Goal: Information Seeking & Learning: Learn about a topic

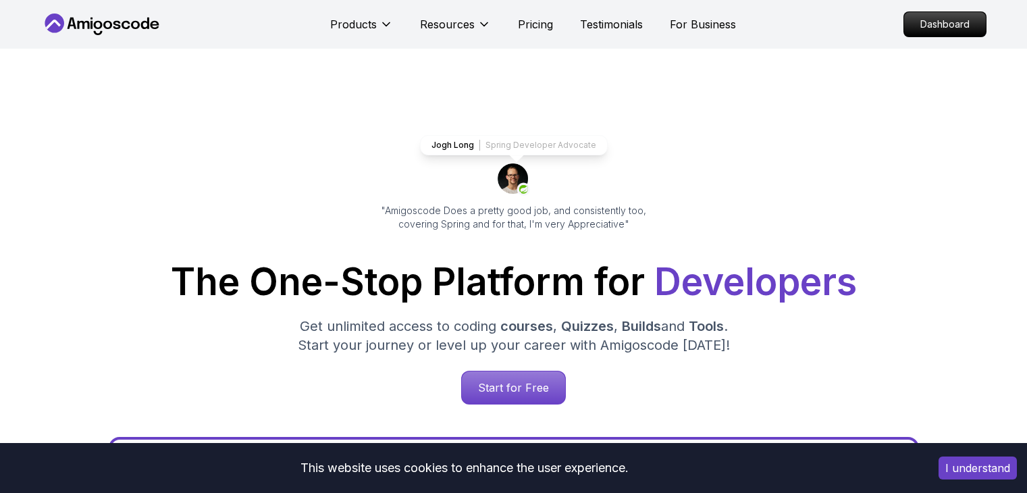
click at [933, 29] on p "Dashboard" at bounding box center [945, 24] width 82 height 24
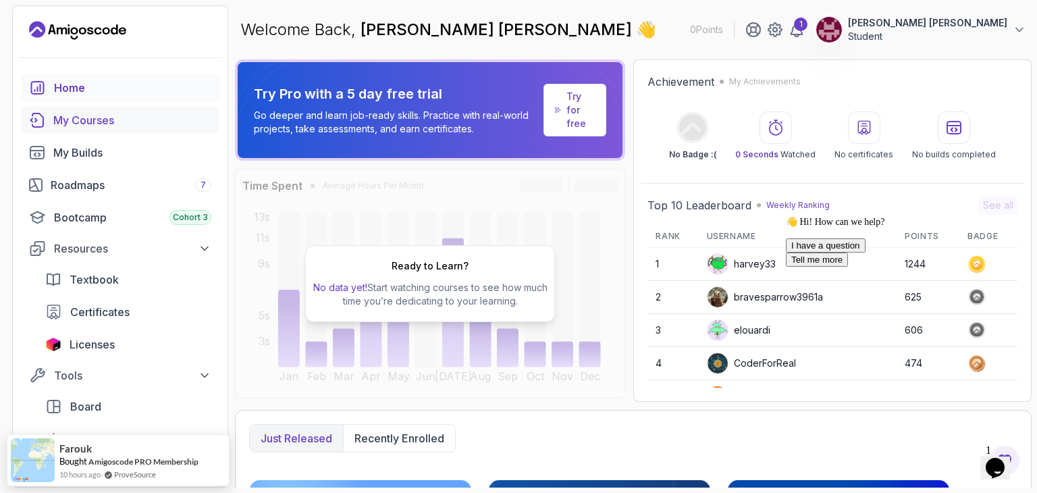
click at [151, 119] on div "My Courses" at bounding box center [132, 120] width 158 height 16
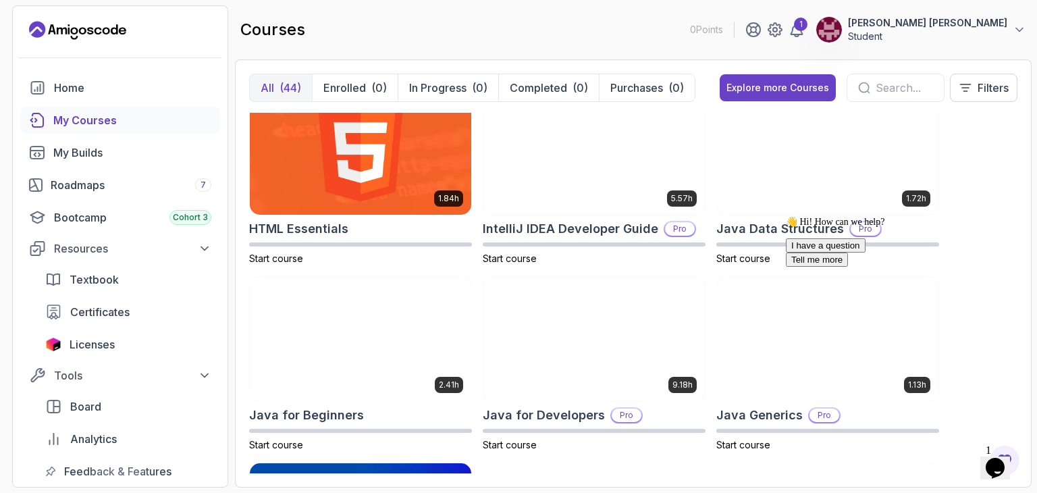
scroll to position [792, 0]
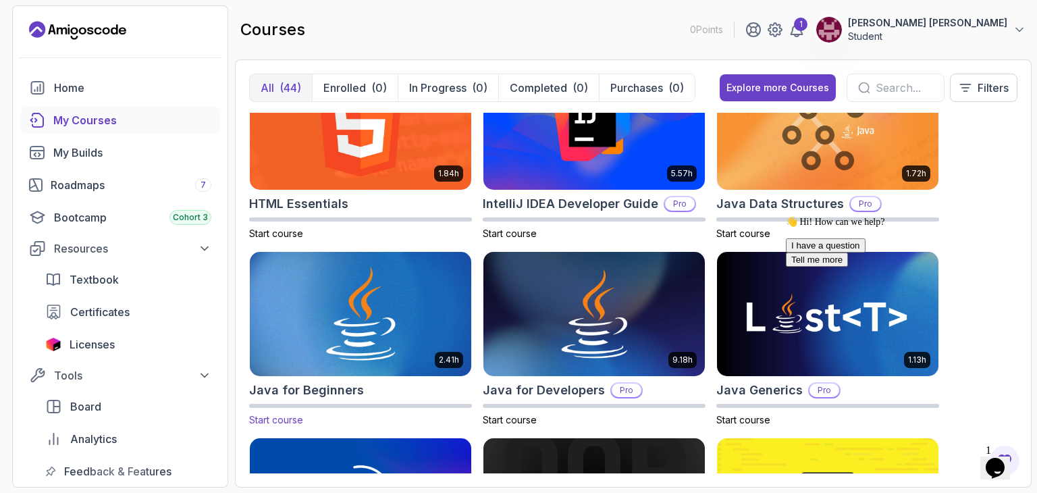
click at [329, 298] on img at bounding box center [360, 314] width 232 height 130
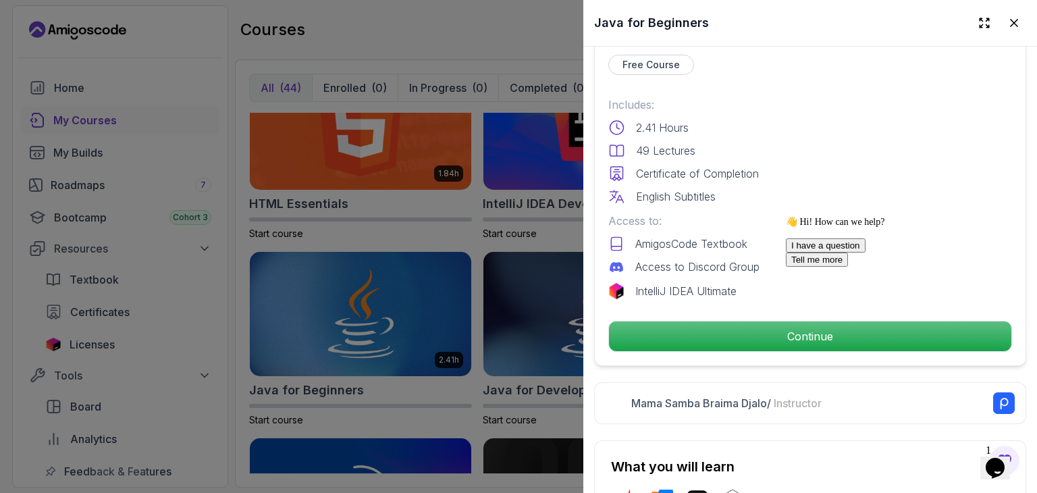
scroll to position [325, 0]
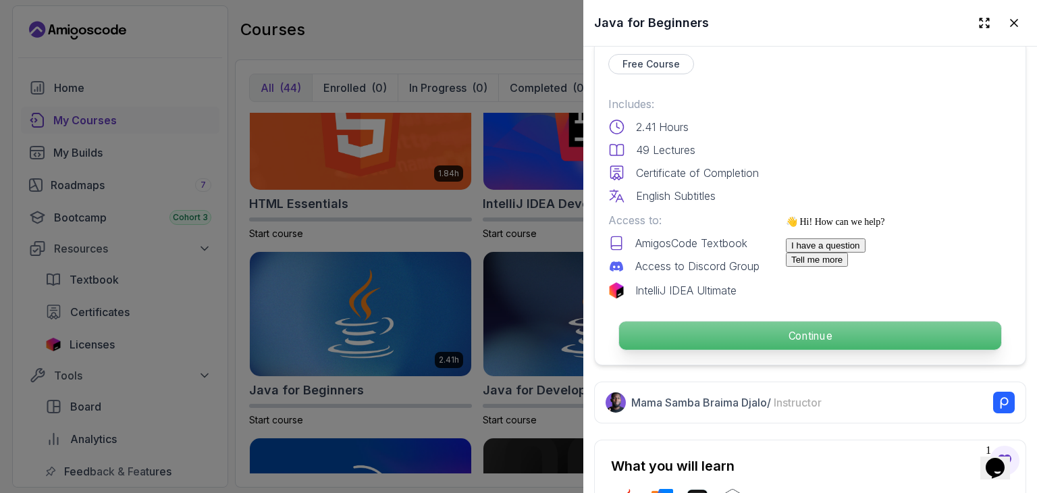
click at [699, 325] on p "Continue" at bounding box center [810, 335] width 382 height 28
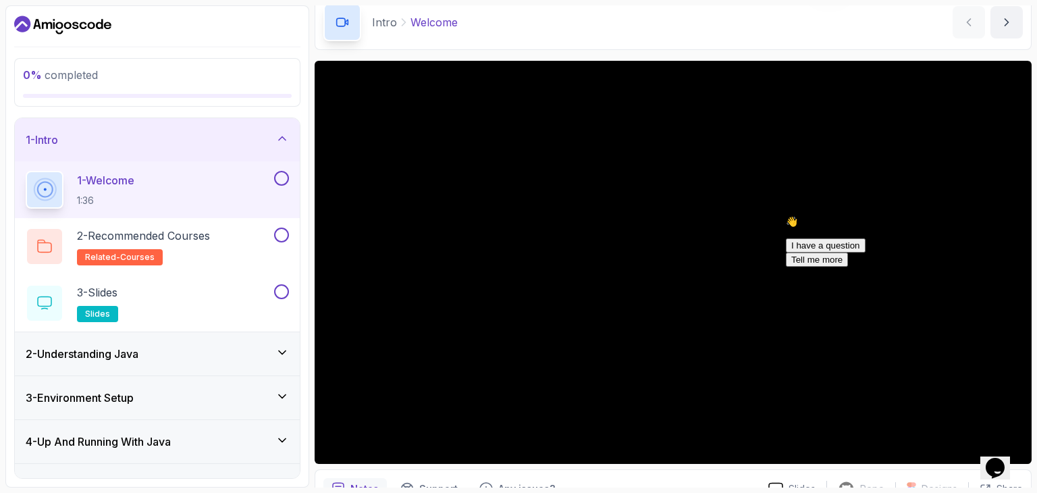
scroll to position [46, 0]
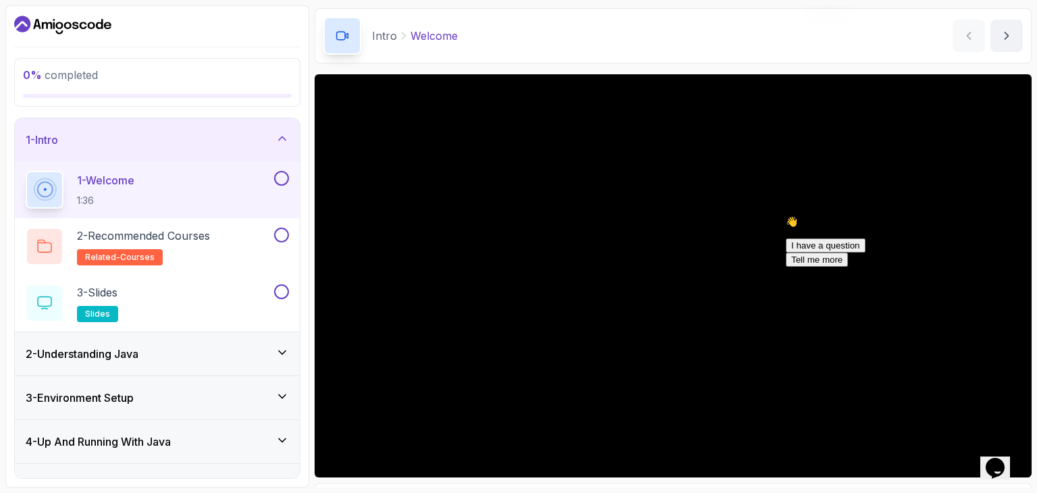
click at [786, 216] on icon "Chat attention grabber" at bounding box center [786, 216] width 0 height 0
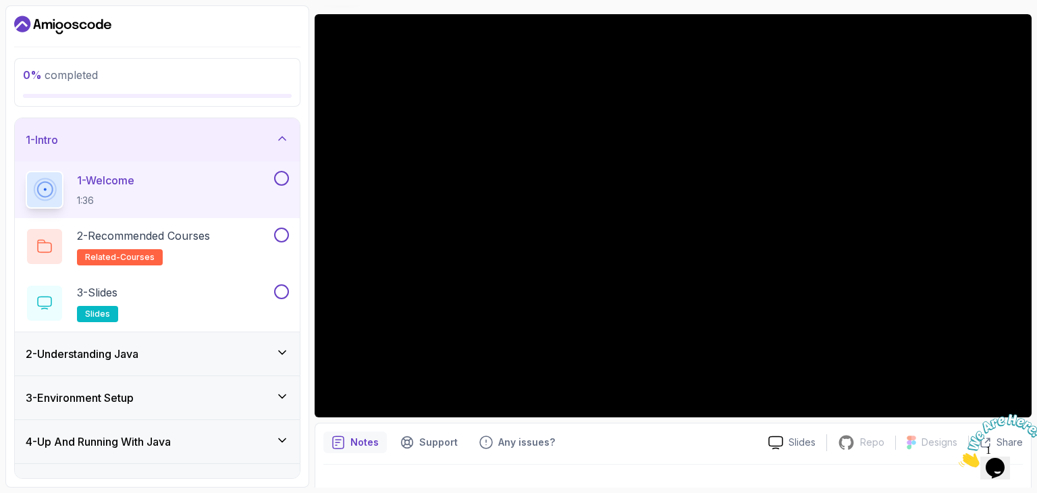
scroll to position [119, 0]
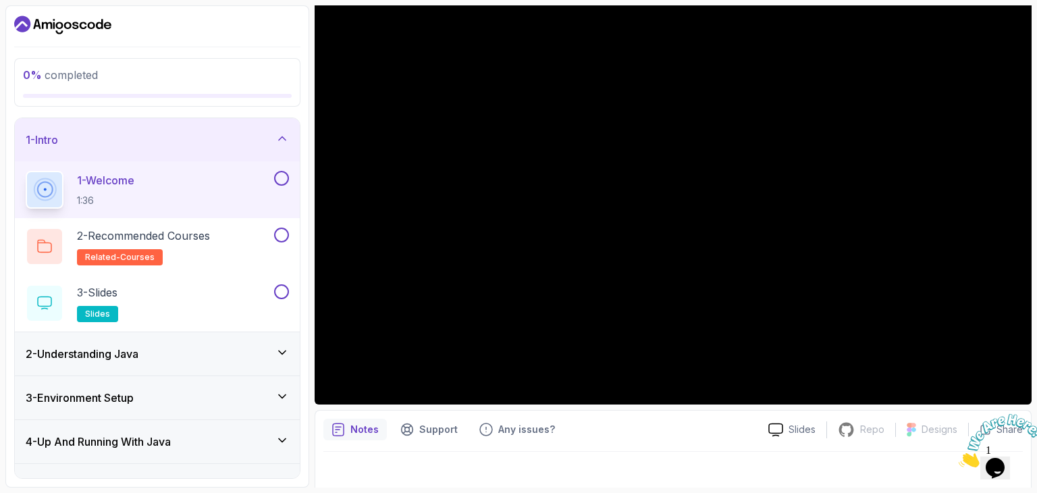
click at [672, 468] on div at bounding box center [672, 471] width 699 height 38
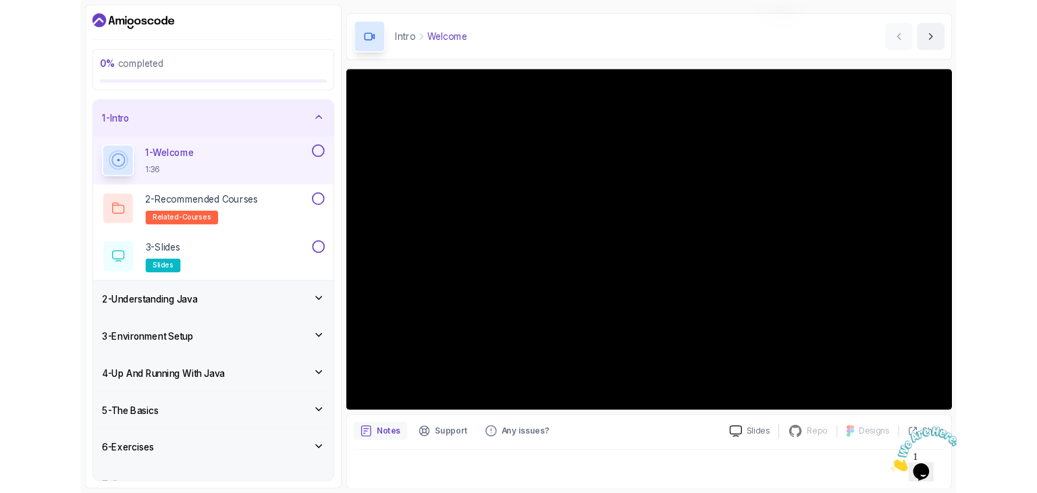
scroll to position [112, 0]
